Goal: Check status: Check status

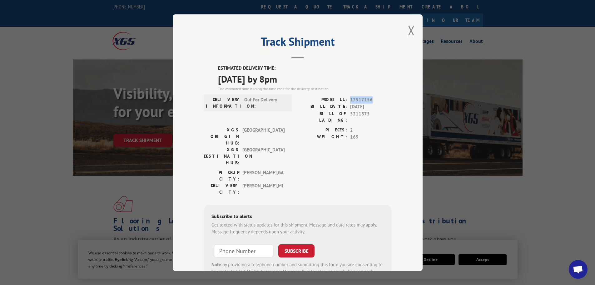
drag, startPoint x: 370, startPoint y: 98, endPoint x: 348, endPoint y: 100, distance: 22.6
click at [348, 100] on div "PROBILL: 17517156" at bounding box center [345, 99] width 94 height 7
copy span "17517156"
click at [411, 30] on button "Close modal" at bounding box center [411, 30] width 7 height 17
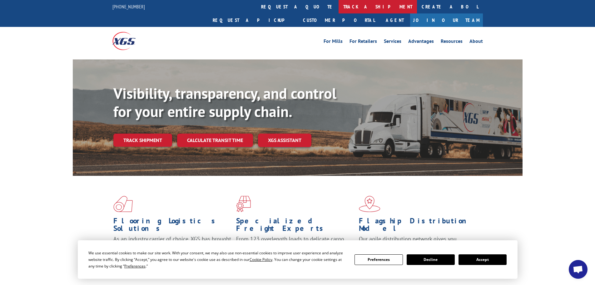
click at [339, 6] on link "track a shipment" at bounding box center [378, 6] width 78 height 13
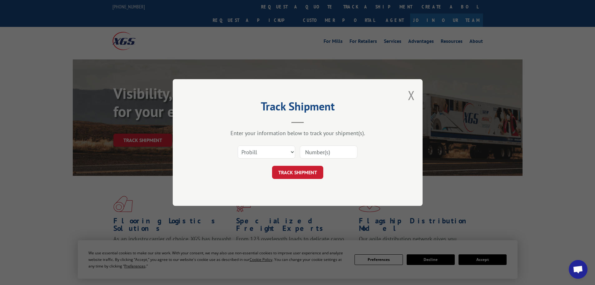
click at [314, 154] on input at bounding box center [329, 151] width 58 height 13
paste input "17517156"
type input "17517156"
click at [308, 180] on div "Track Shipment Enter your information below to track your shipment(s). Select c…" at bounding box center [298, 142] width 250 height 127
click at [307, 170] on button "TRACK SHIPMENT" at bounding box center [297, 172] width 51 height 13
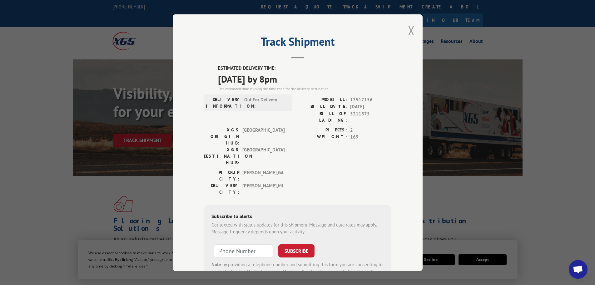
click at [410, 27] on button "Close modal" at bounding box center [411, 30] width 7 height 17
